Goal: Book appointment/travel/reservation

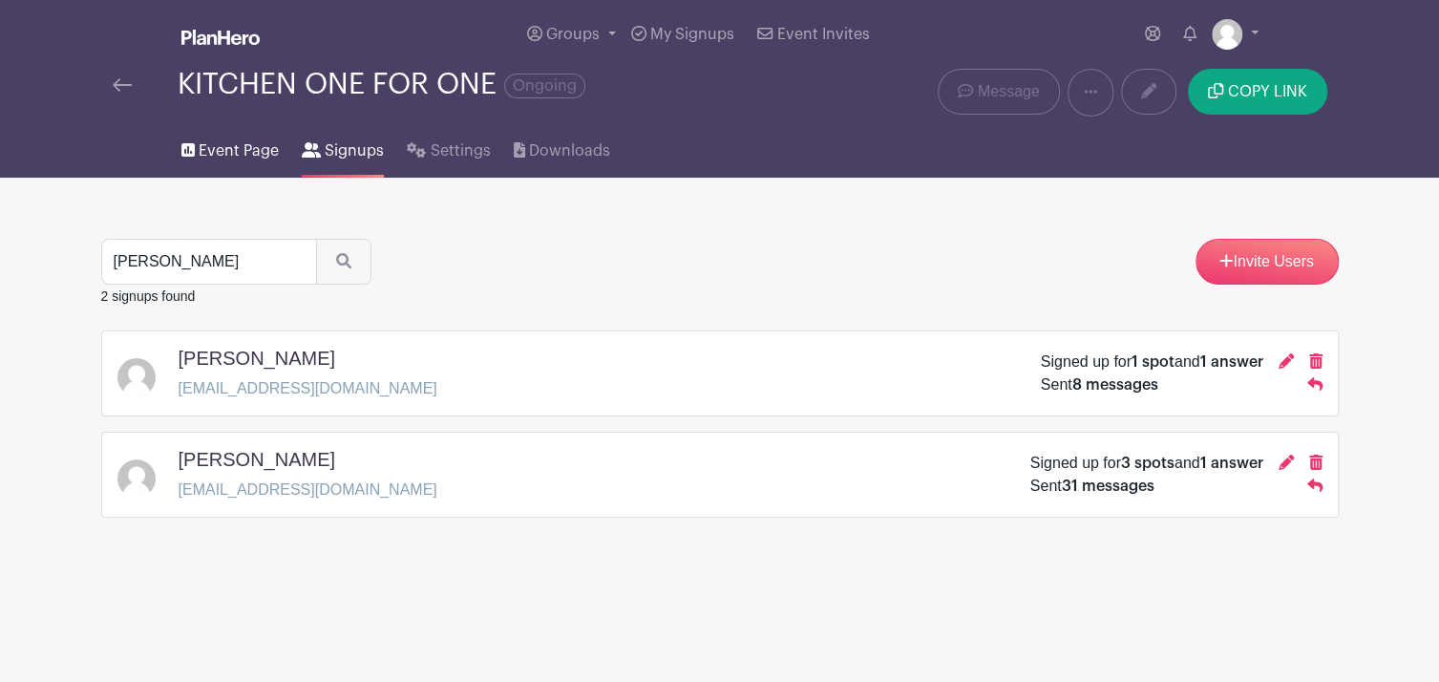
click at [237, 154] on span "Event Page" at bounding box center [239, 150] width 80 height 23
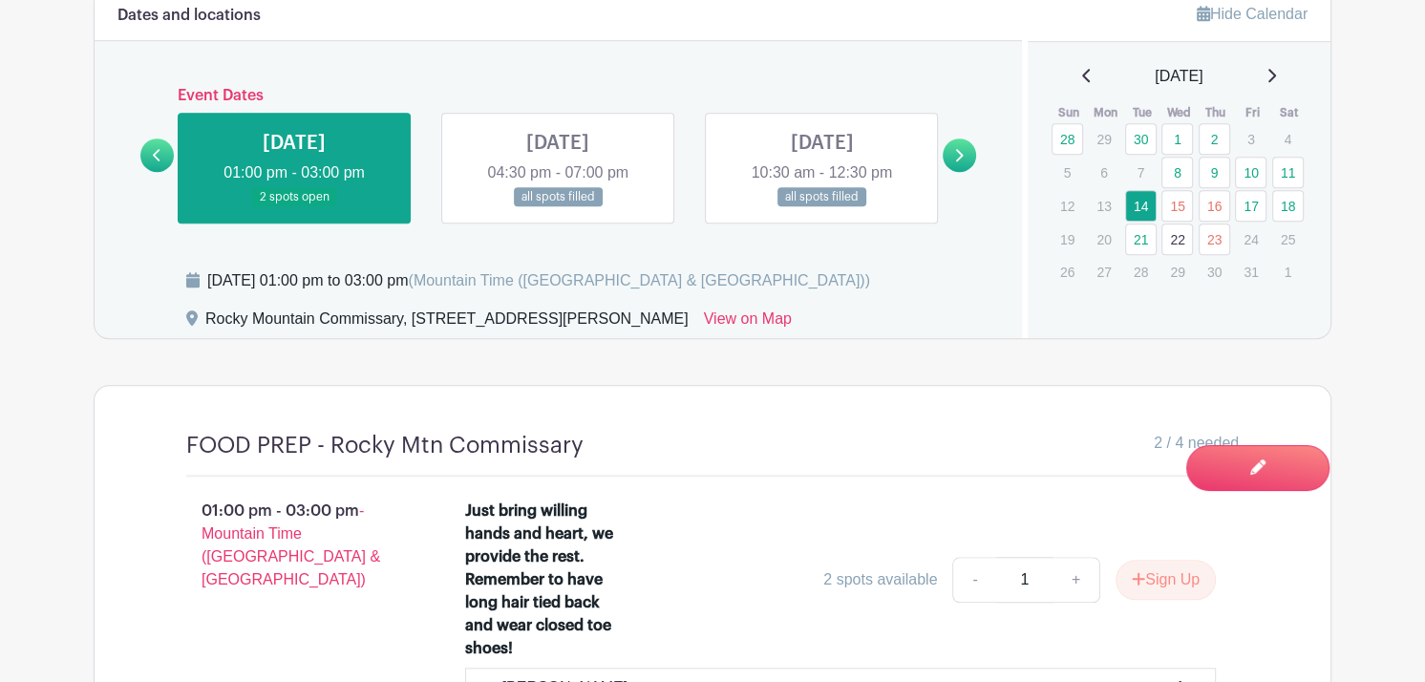
scroll to position [1302, 0]
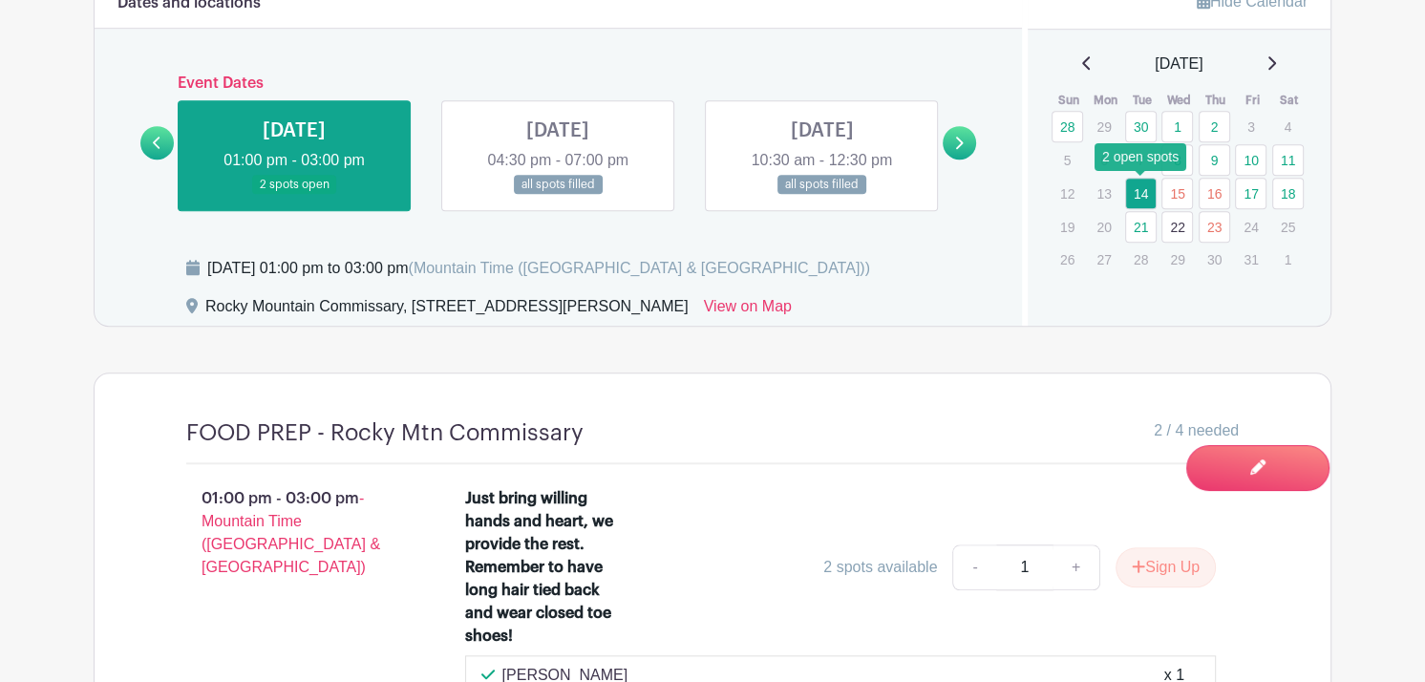
click at [1136, 192] on link "14" at bounding box center [1141, 194] width 32 height 32
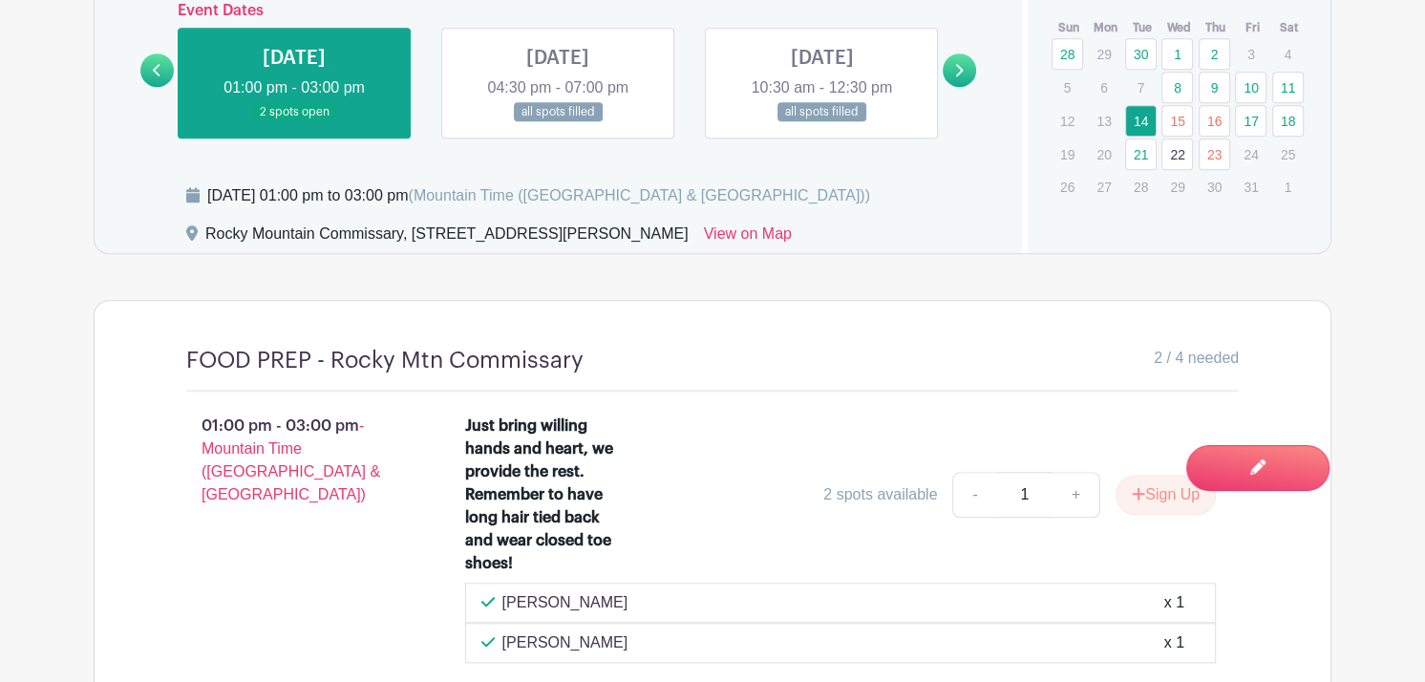
scroll to position [1362, 0]
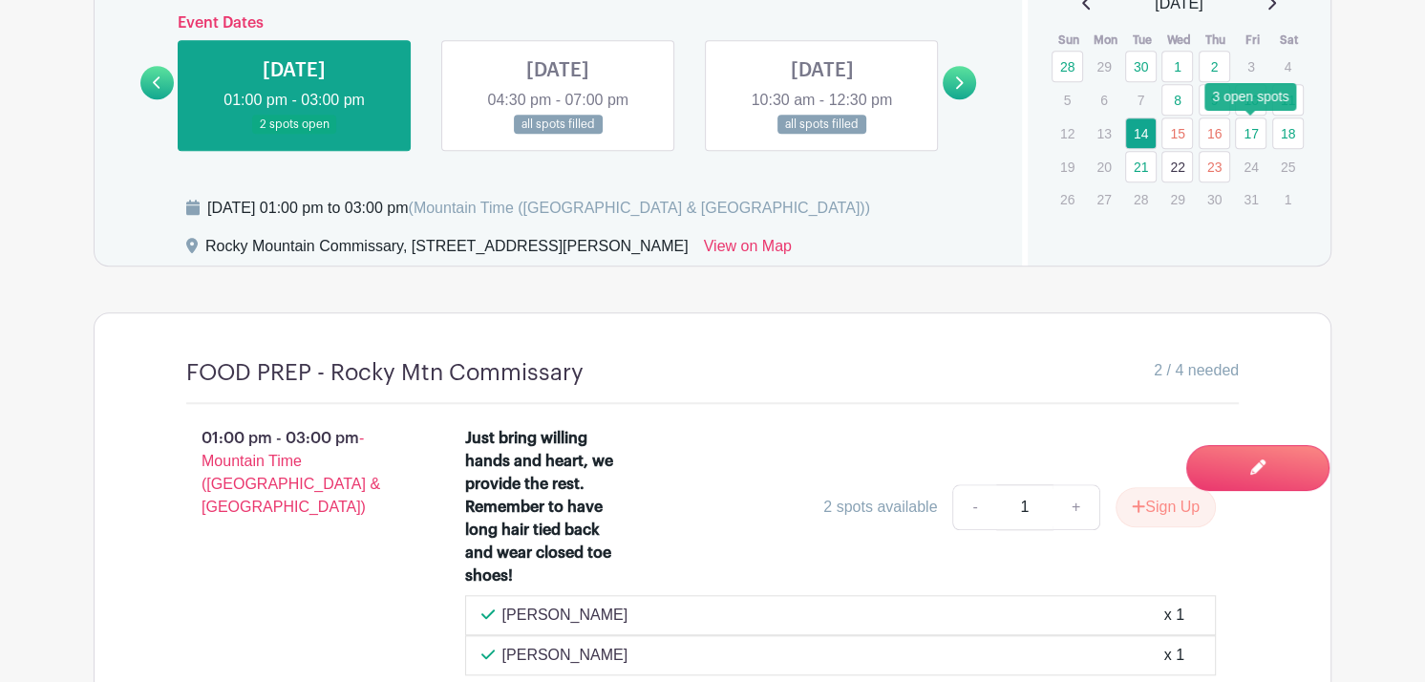
click at [1249, 135] on link "17" at bounding box center [1251, 133] width 32 height 32
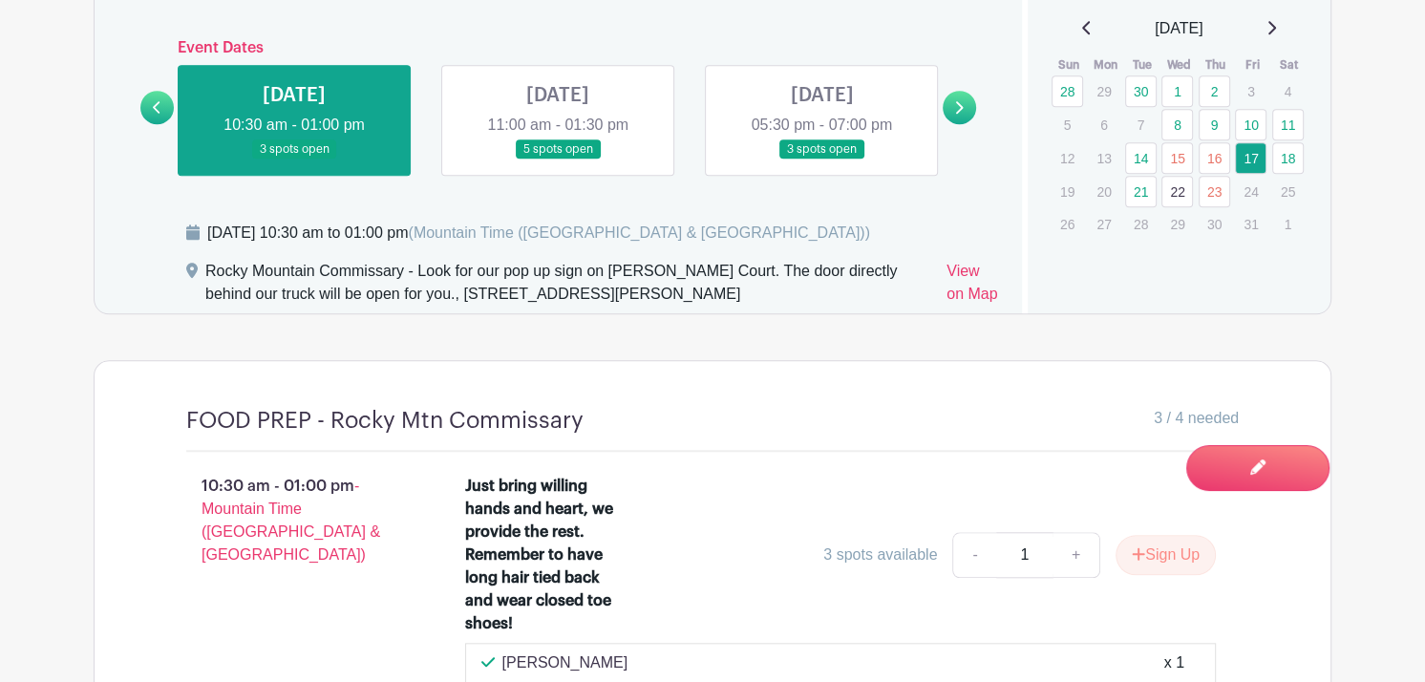
scroll to position [1334, 0]
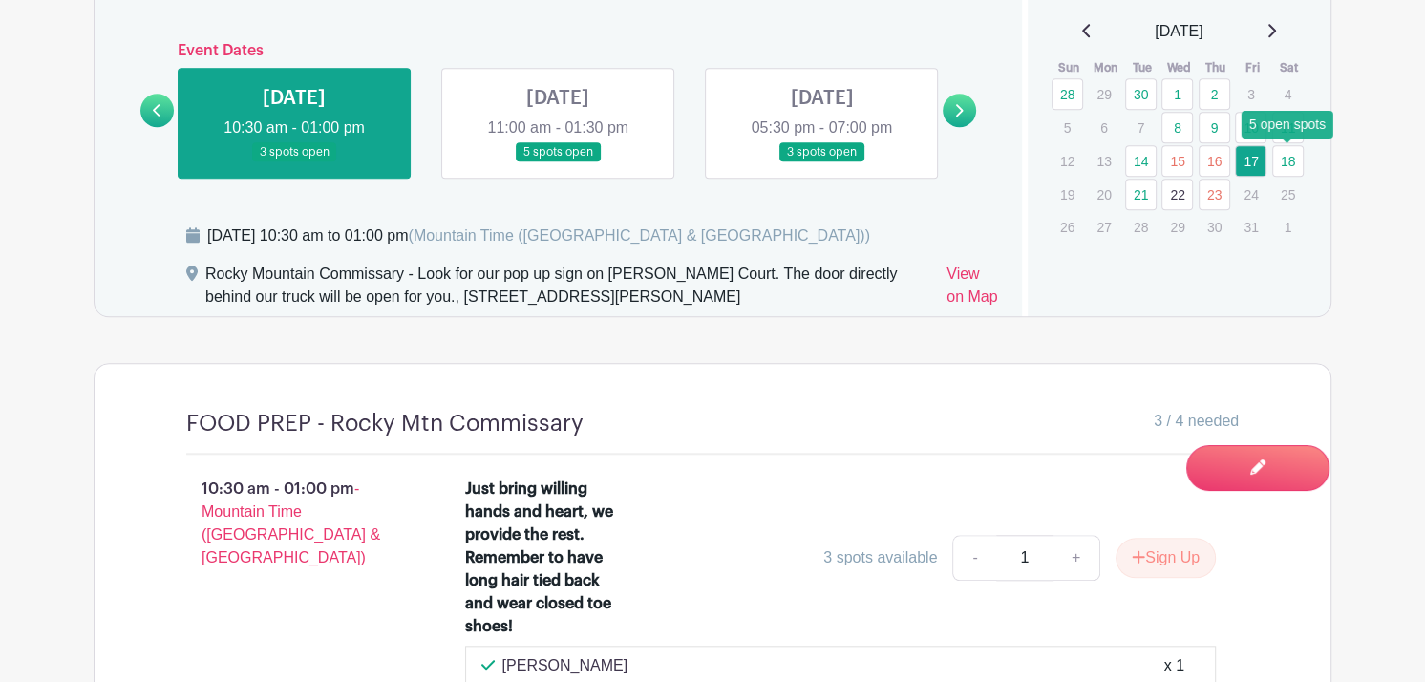
click at [1292, 165] on link "18" at bounding box center [1288, 161] width 32 height 32
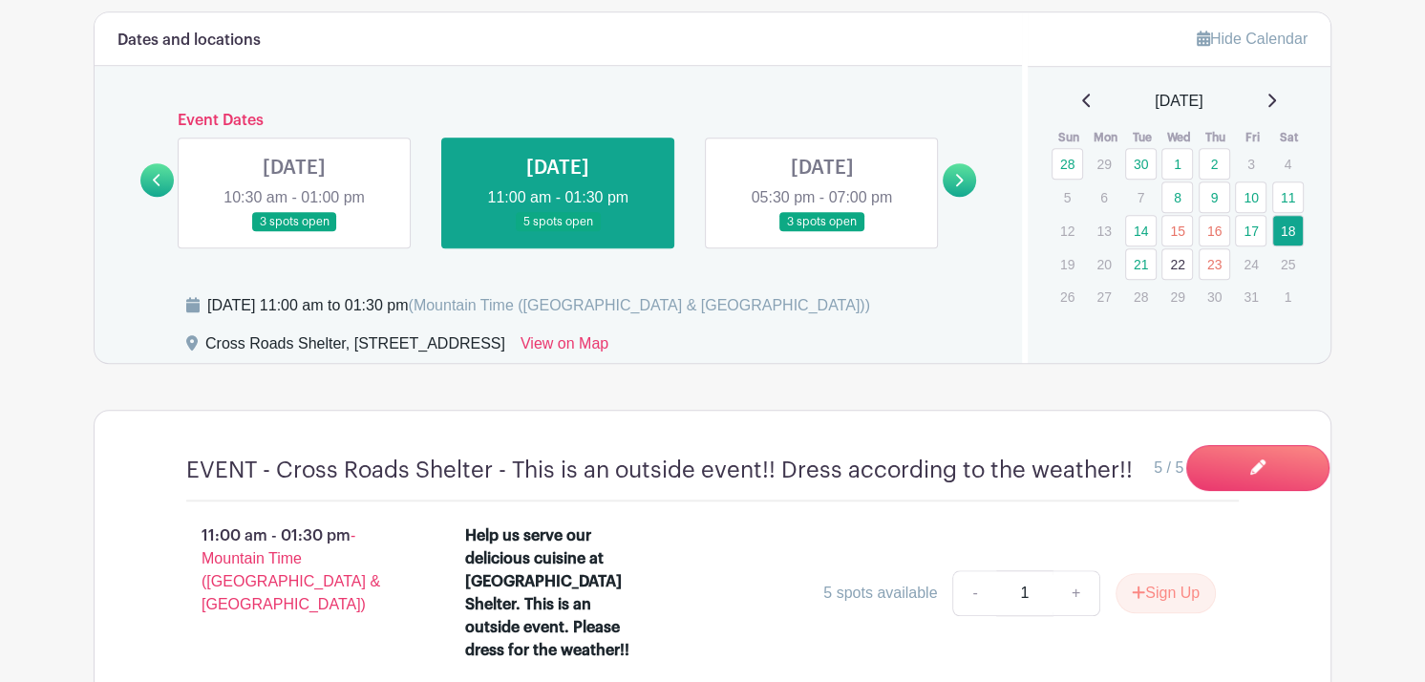
scroll to position [1257, 0]
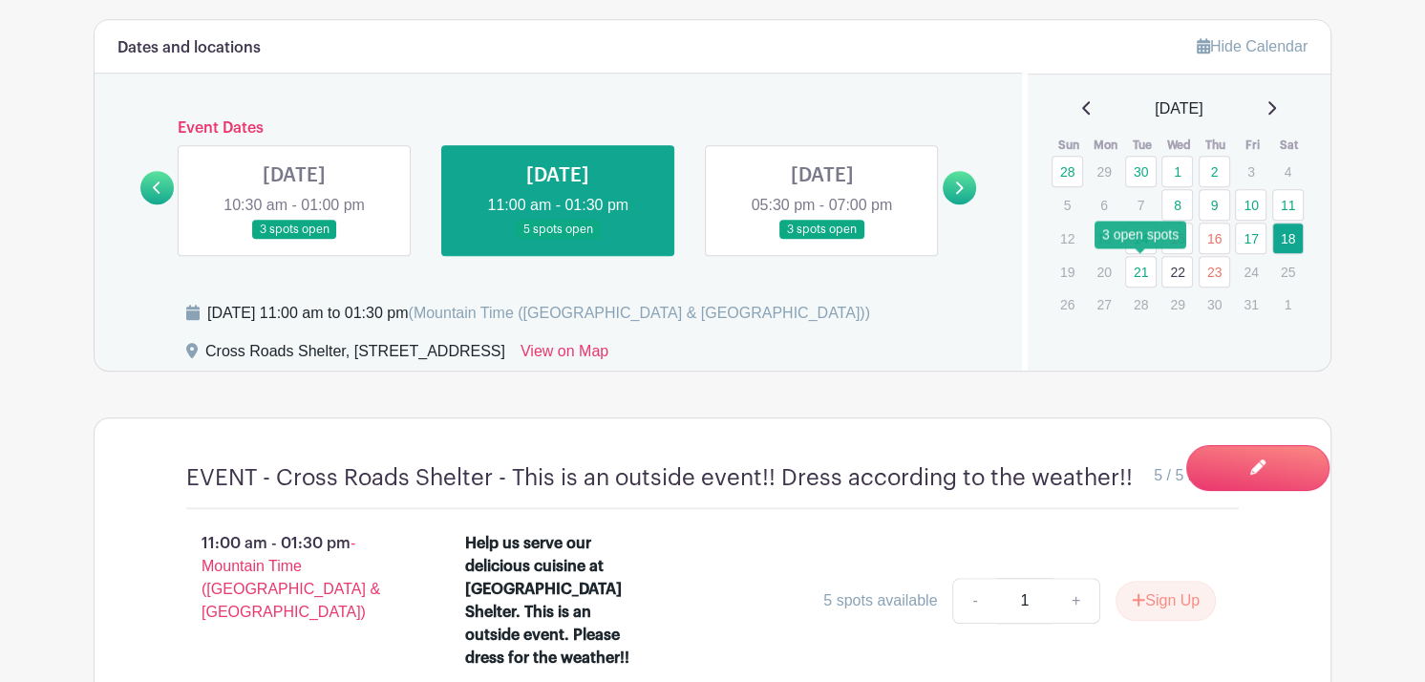
click at [1139, 271] on link "21" at bounding box center [1141, 272] width 32 height 32
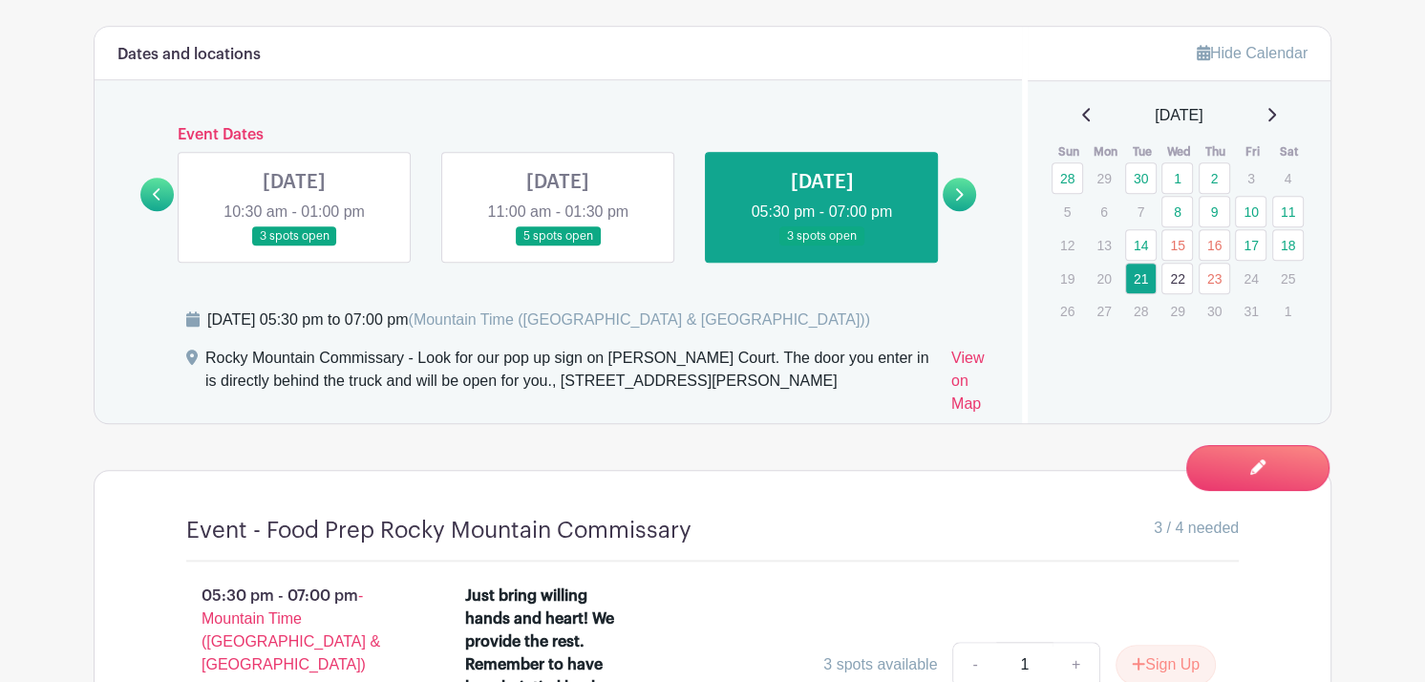
scroll to position [1215, 0]
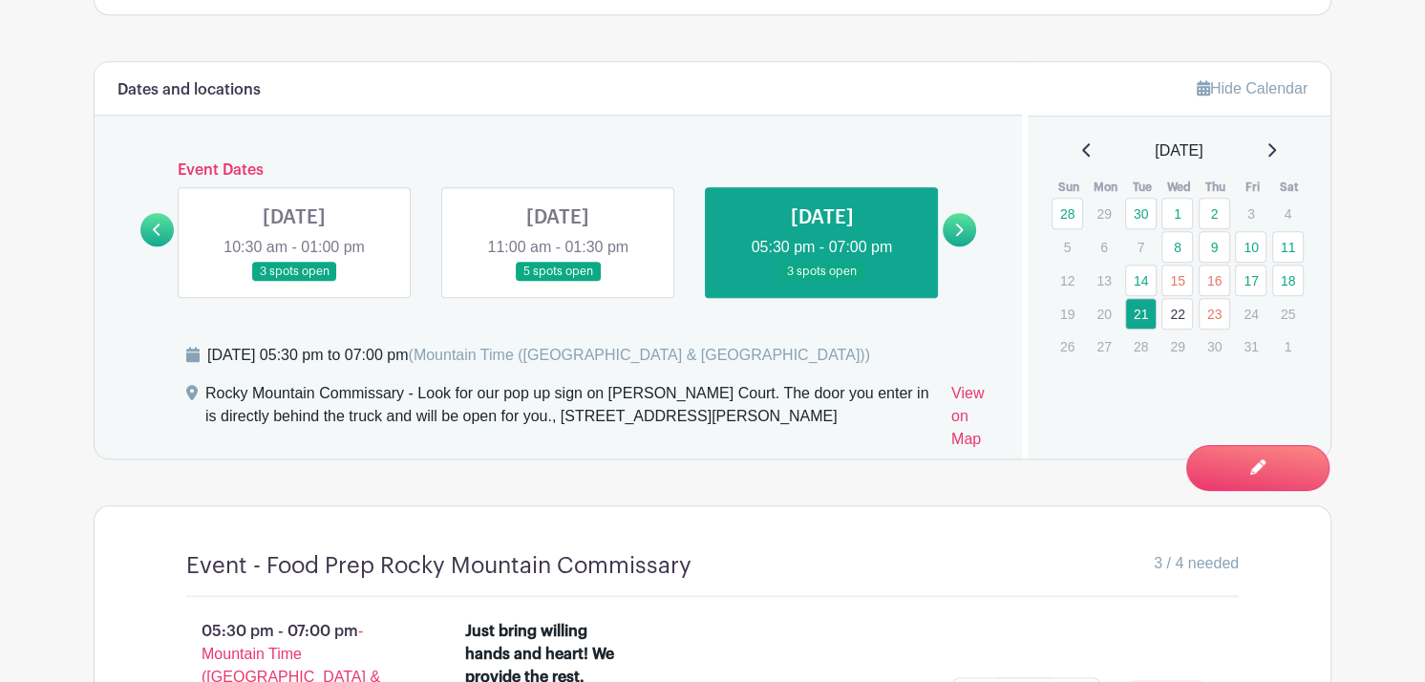
click at [1184, 316] on link "22" at bounding box center [1177, 314] width 32 height 32
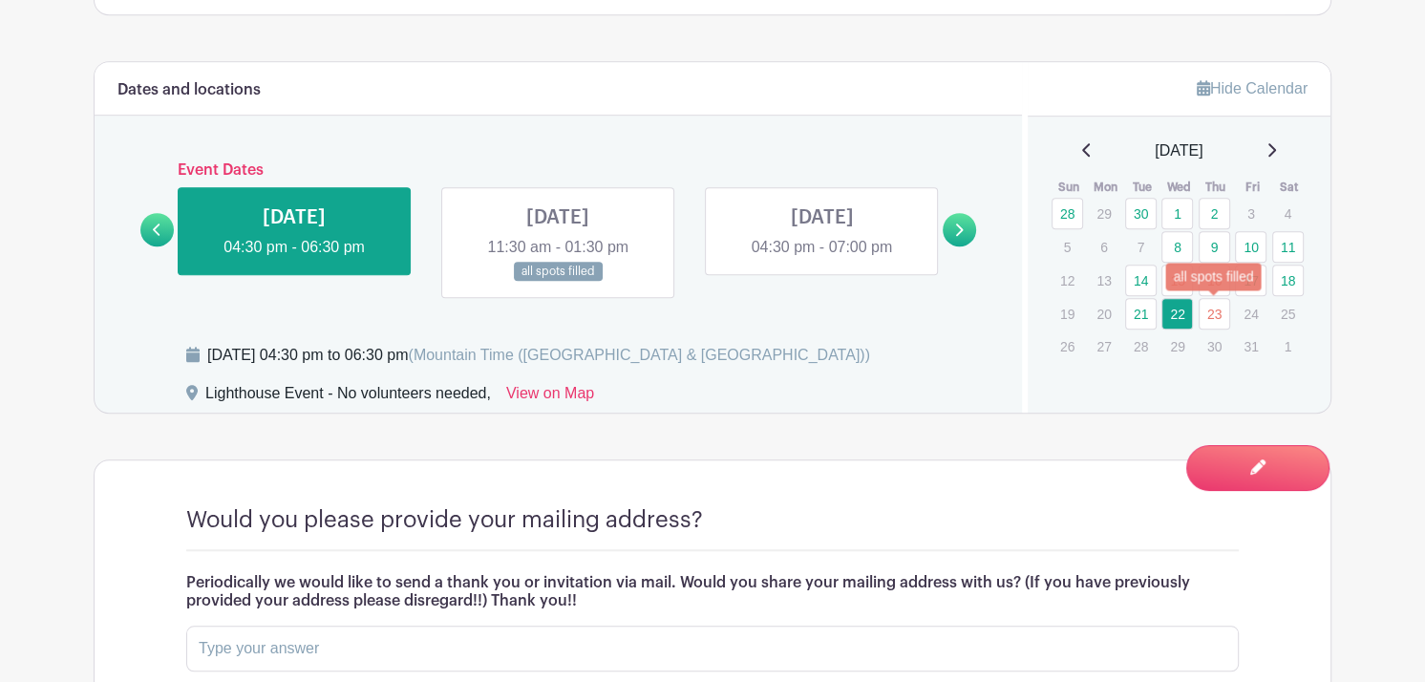
click at [1209, 314] on link "23" at bounding box center [1215, 314] width 32 height 32
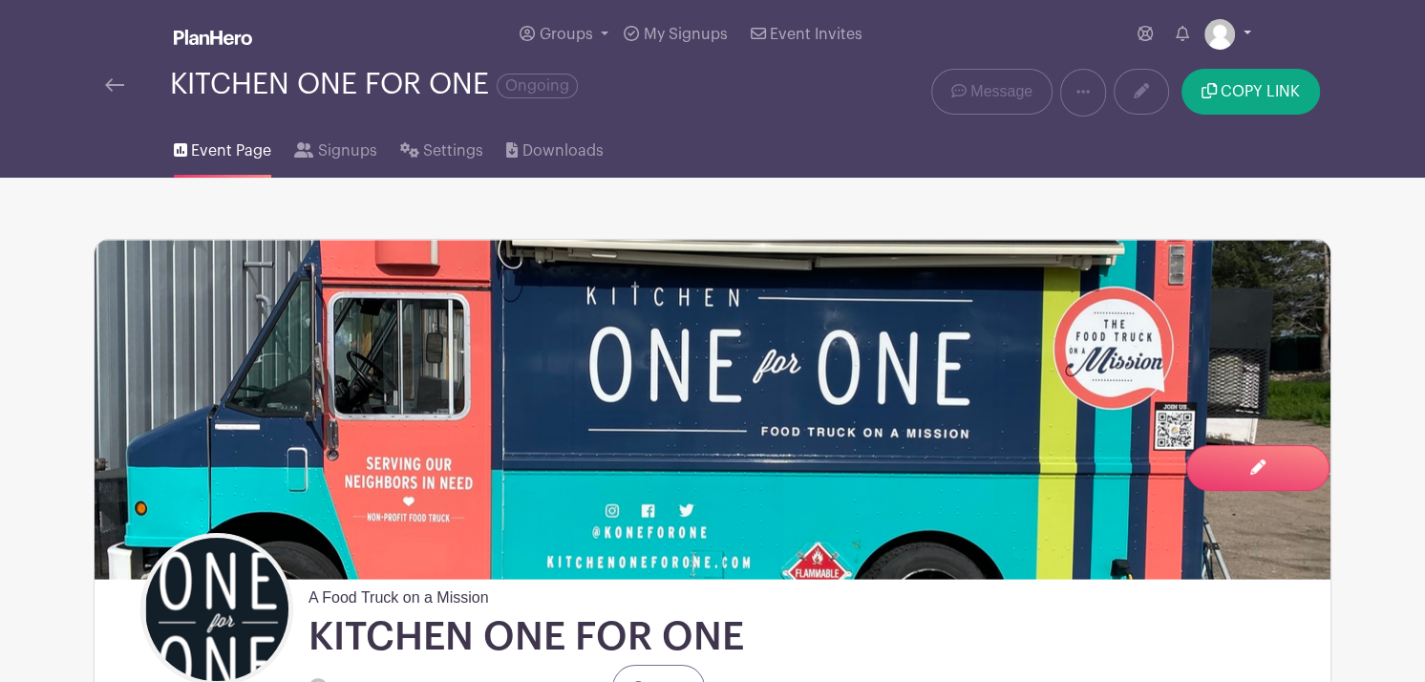
click at [1245, 35] on link at bounding box center [1227, 34] width 47 height 31
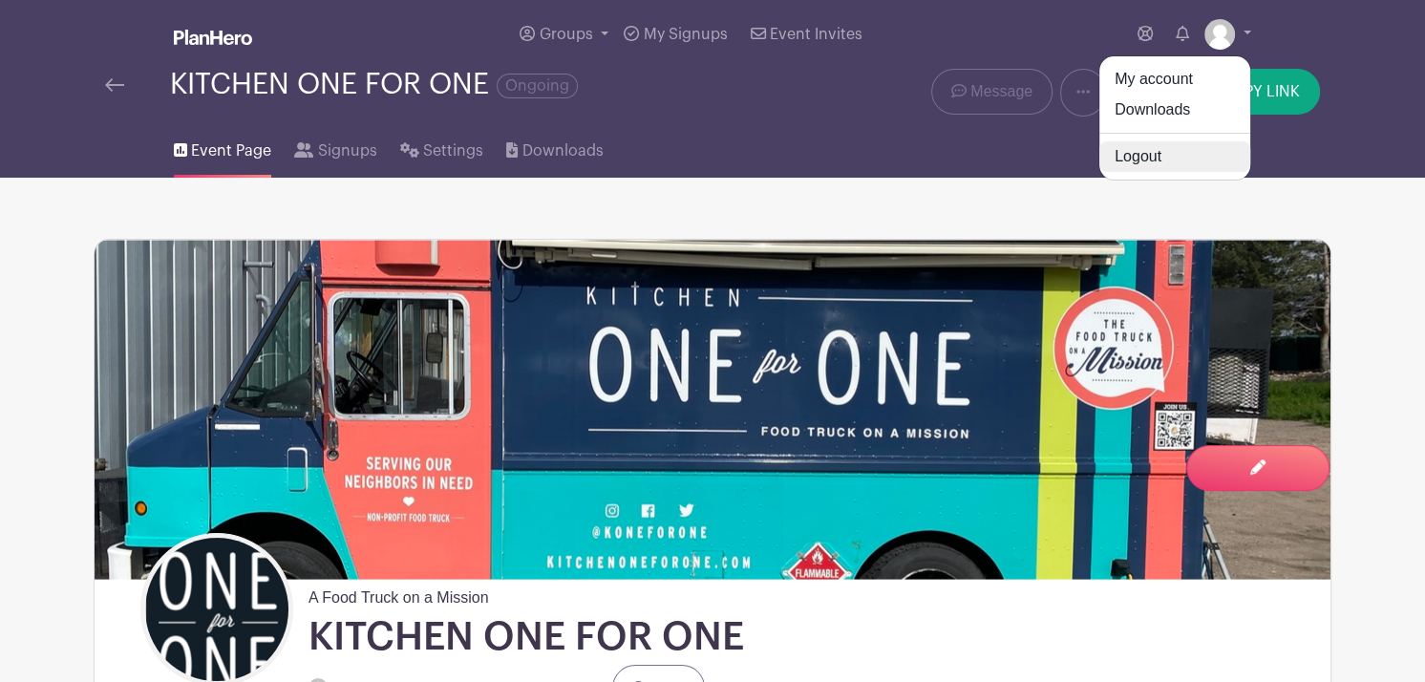
click at [1149, 160] on link "Logout" at bounding box center [1174, 156] width 151 height 31
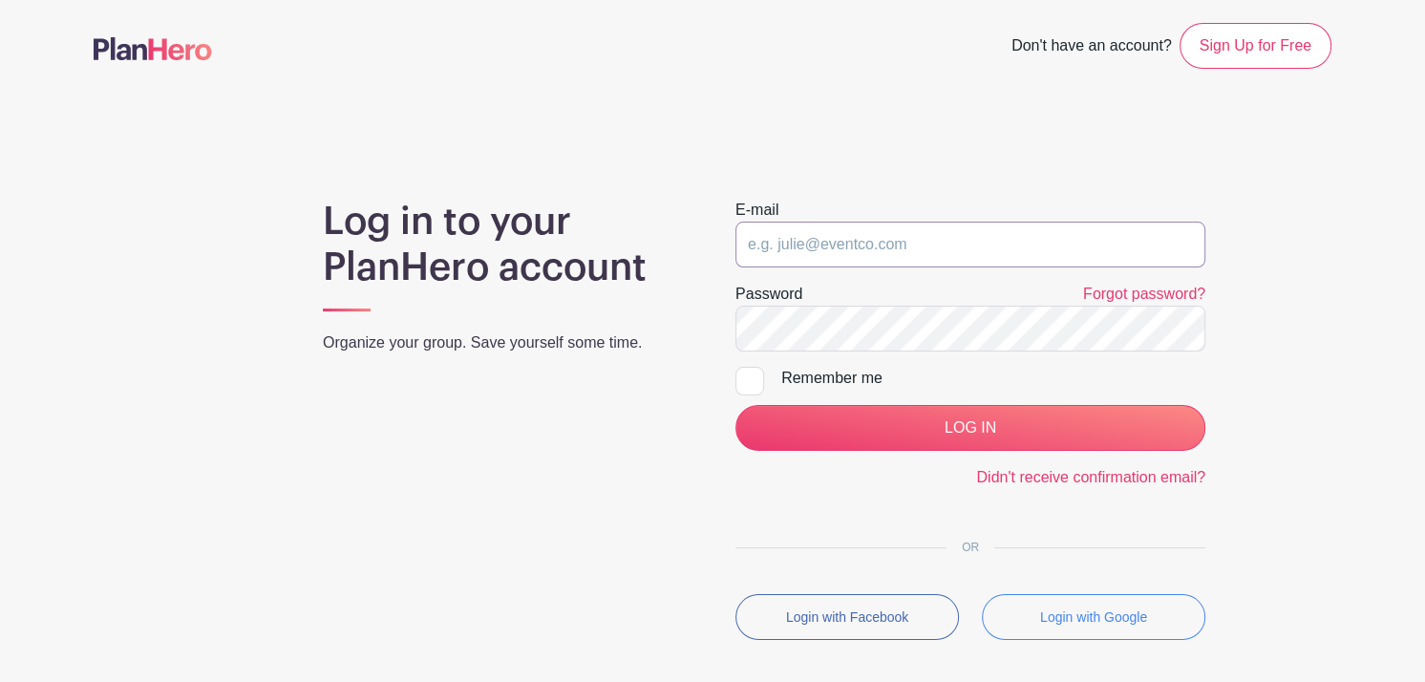
type input "[PERSON_NAME][EMAIL_ADDRESS][DOMAIN_NAME]"
